Goal: Task Accomplishment & Management: Use online tool/utility

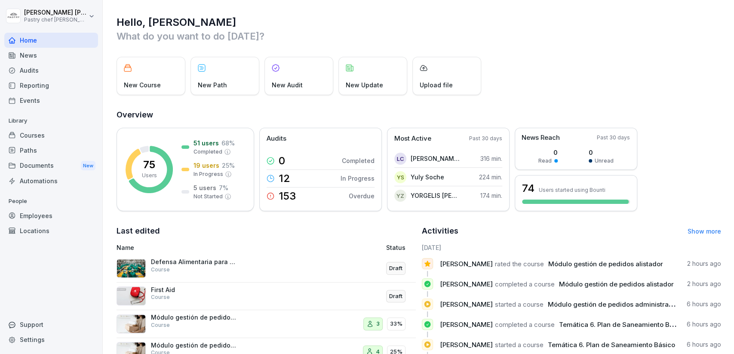
click at [56, 133] on div "Courses" at bounding box center [51, 135] width 94 height 15
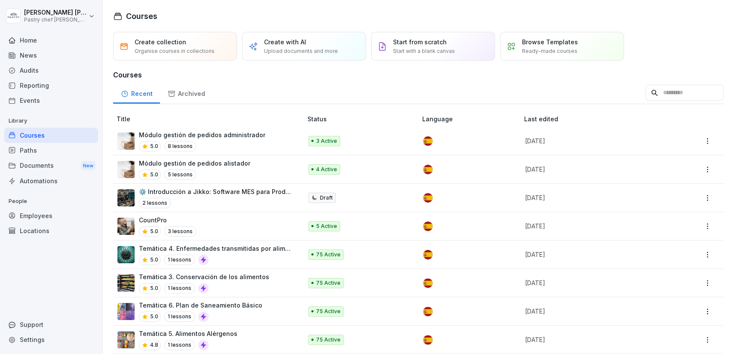
click at [252, 137] on p "Módulo gestión de pedidos administrador" at bounding box center [202, 134] width 126 height 9
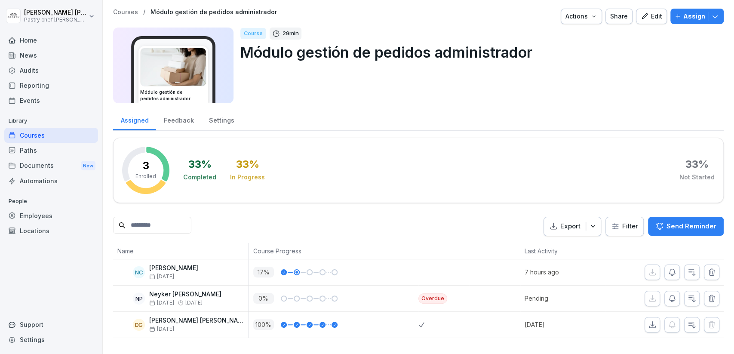
click at [715, 14] on icon "button" at bounding box center [715, 16] width 9 height 9
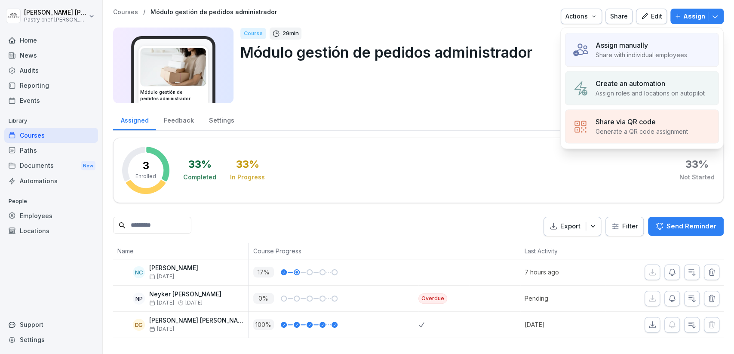
click at [630, 49] on p "Assign manually" at bounding box center [622, 45] width 52 height 10
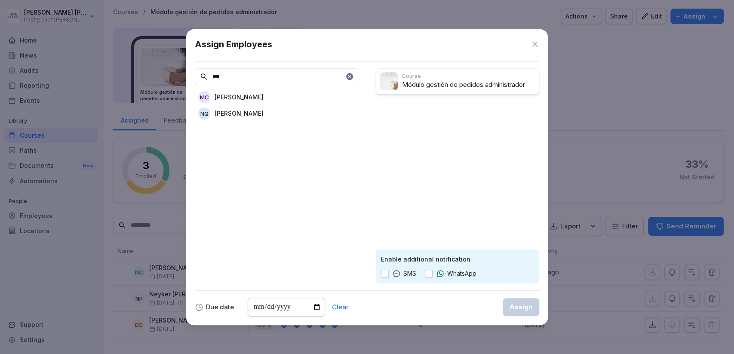
type input "***"
click at [254, 116] on p "[PERSON_NAME]" at bounding box center [239, 113] width 49 height 9
click at [428, 272] on button "button" at bounding box center [429, 274] width 8 height 8
click at [517, 308] on div "Assign" at bounding box center [521, 306] width 23 height 9
